Goal: Information Seeking & Learning: Learn about a topic

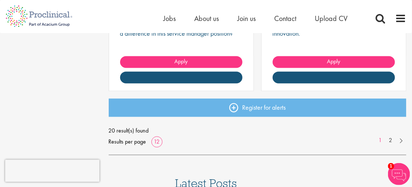
scroll to position [1081, 0]
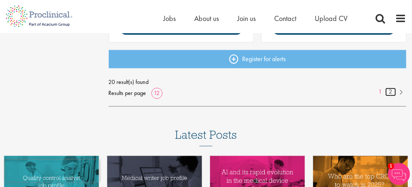
click at [393, 92] on link "2" at bounding box center [390, 92] width 11 height 8
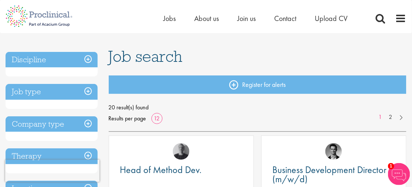
scroll to position [49, 0]
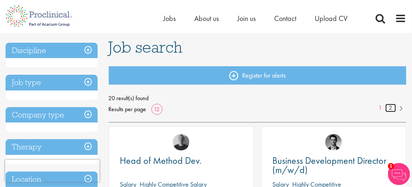
click at [389, 110] on link "2" at bounding box center [390, 108] width 11 height 8
click at [385, 104] on link "2" at bounding box center [390, 108] width 11 height 8
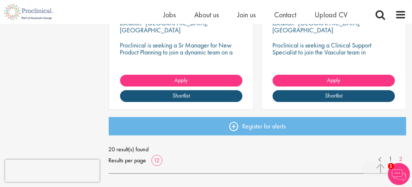
scroll to position [737, 0]
